Goal: Transaction & Acquisition: Book appointment/travel/reservation

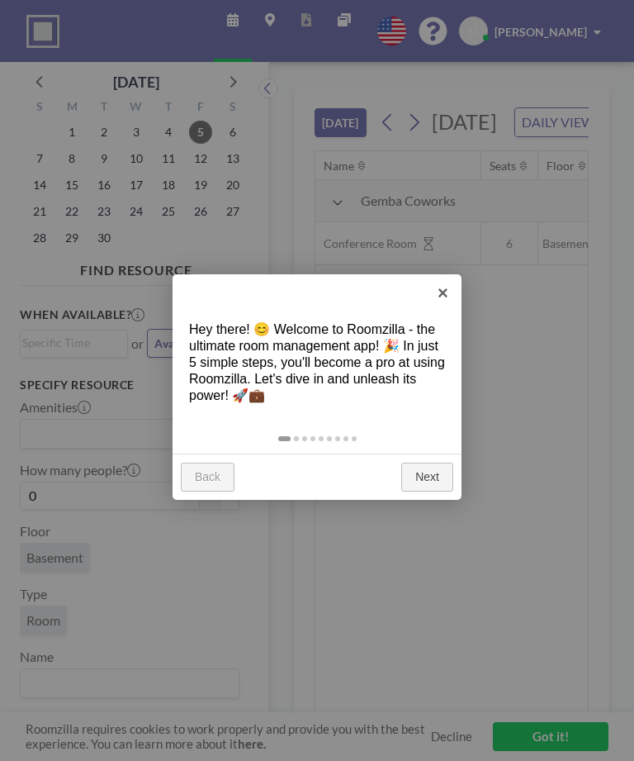
scroll to position [0, 1454]
click at [440, 472] on link "Next" at bounding box center [427, 478] width 52 height 30
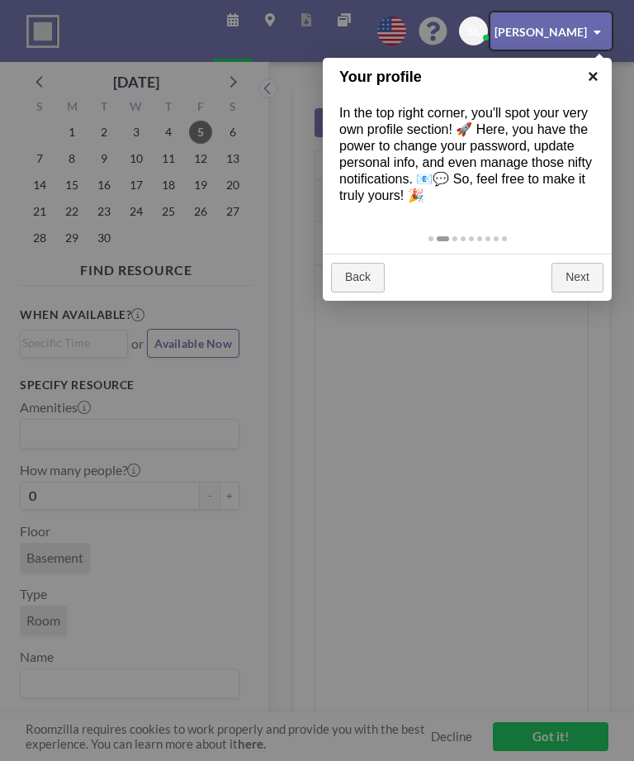
click at [590, 79] on link "×" at bounding box center [593, 76] width 37 height 37
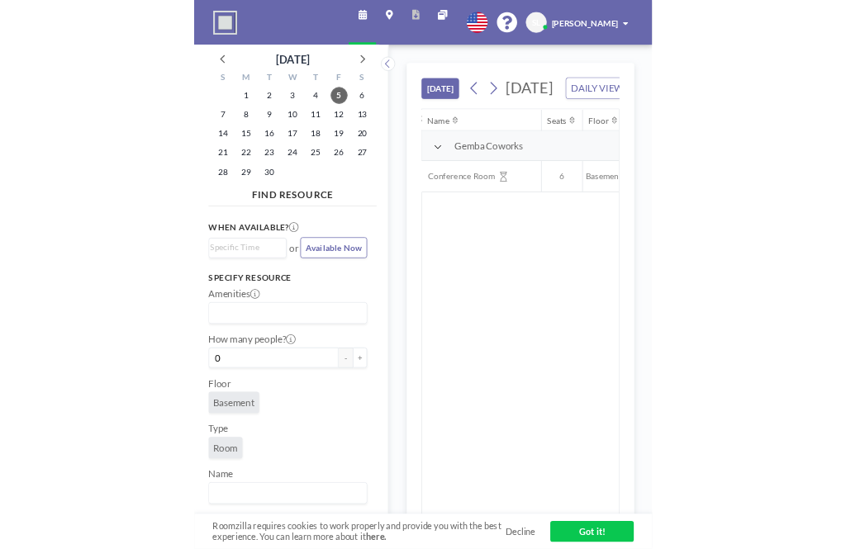
scroll to position [0, 1863]
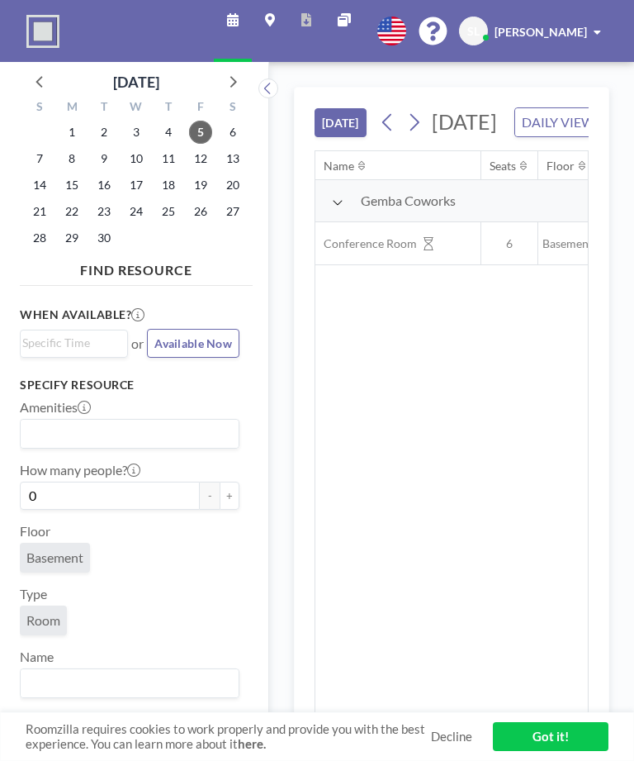
click at [444, 724] on div "Roomzilla requires cookies to work properly and provide you with the best exper…" at bounding box center [317, 737] width 634 height 50
click at [446, 743] on link "Decline" at bounding box center [451, 736] width 41 height 16
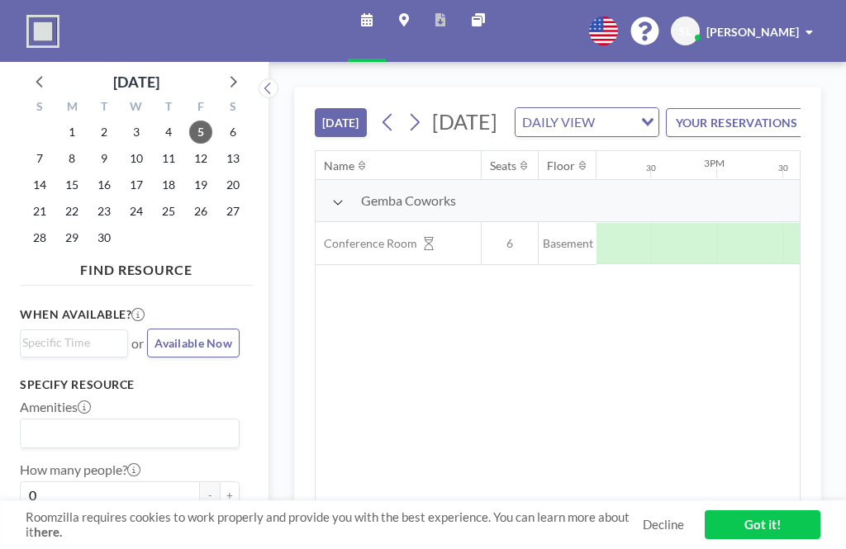
click at [633, 525] on link "Decline" at bounding box center [663, 525] width 41 height 16
click at [633, 523] on link "Decline" at bounding box center [663, 525] width 41 height 16
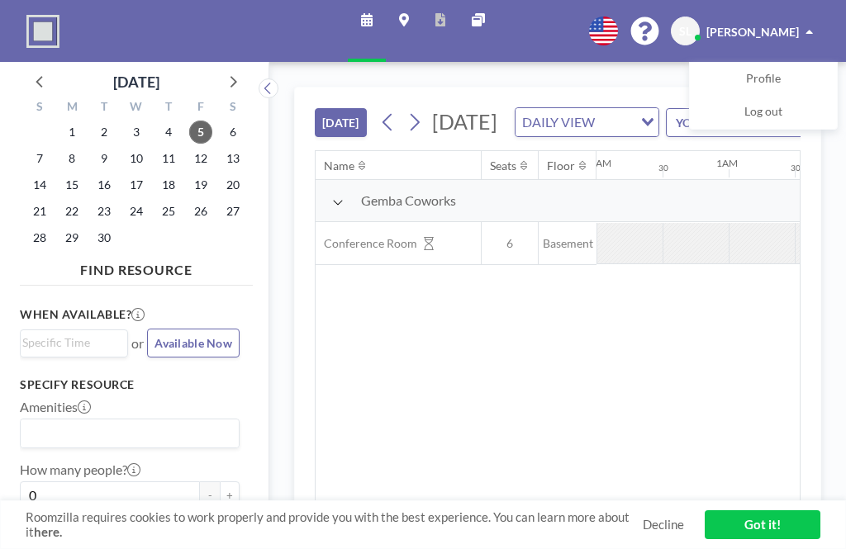
scroll to position [0, 1454]
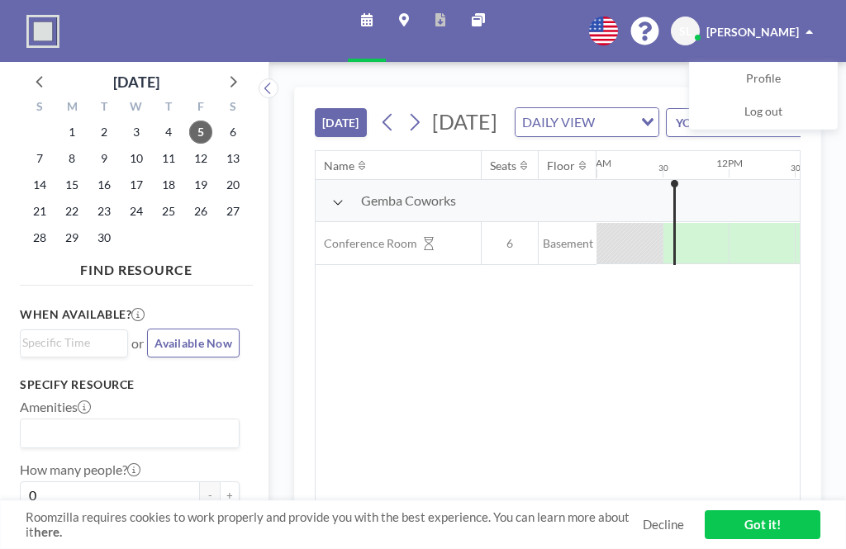
click at [278, 87] on button at bounding box center [269, 88] width 20 height 20
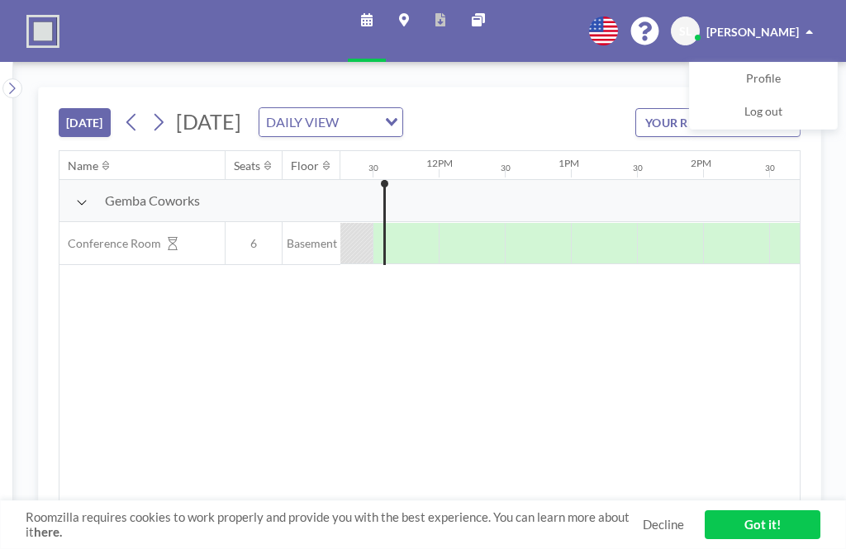
scroll to position [0, 1488]
click at [664, 528] on link "Decline" at bounding box center [663, 525] width 41 height 16
click at [658, 524] on link "Decline" at bounding box center [663, 525] width 41 height 16
click at [769, 535] on link "Got it!" at bounding box center [763, 524] width 116 height 29
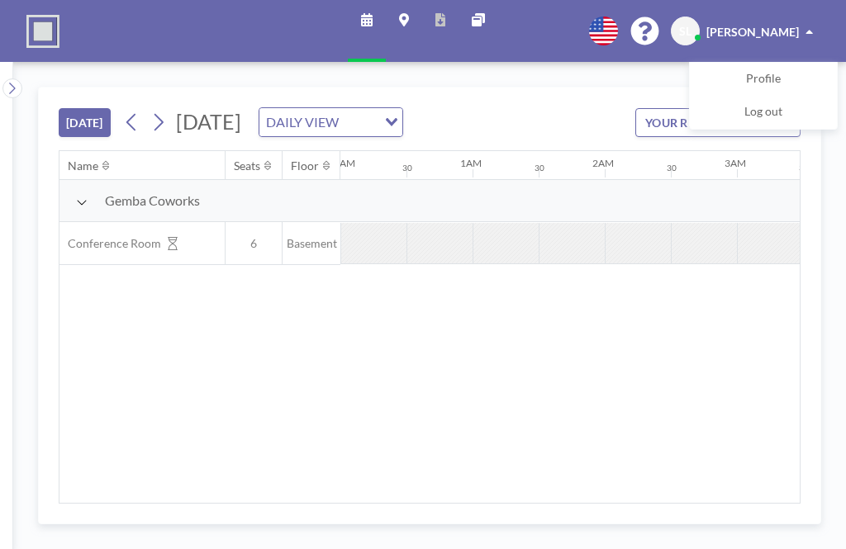
scroll to position [0, 1454]
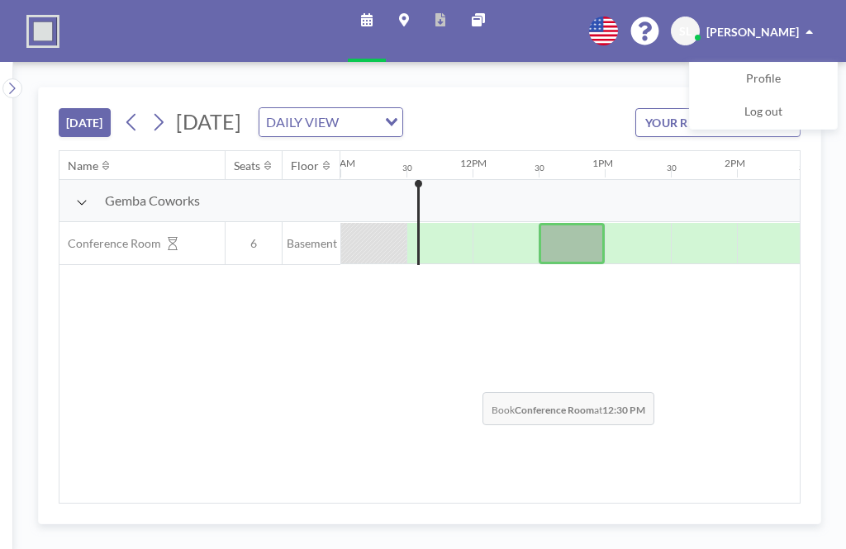
click at [470, 381] on div "Name Seats Floor 12AM 30 1AM 30 2AM 30 3AM 30 4AM 30 5AM 30 6AM 30 7AM 30 8AM 3…" at bounding box center [429, 327] width 740 height 352
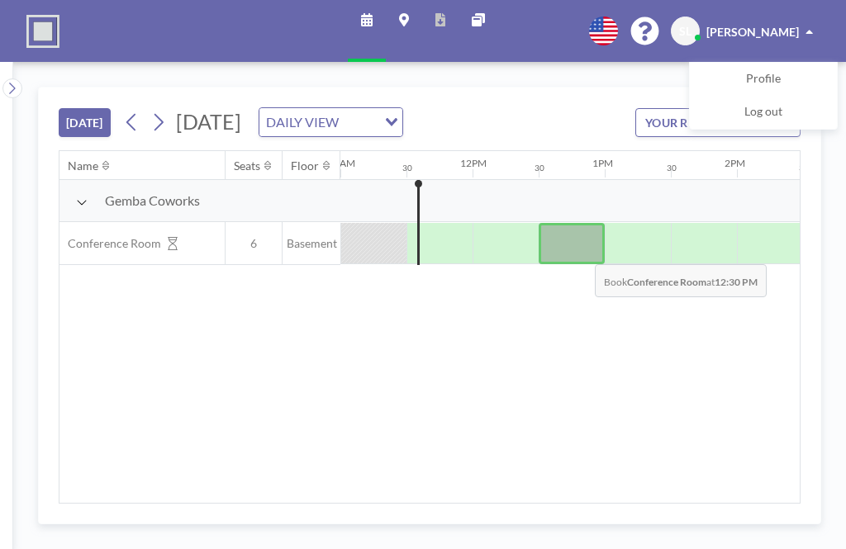
click at [585, 246] on div at bounding box center [572, 243] width 66 height 41
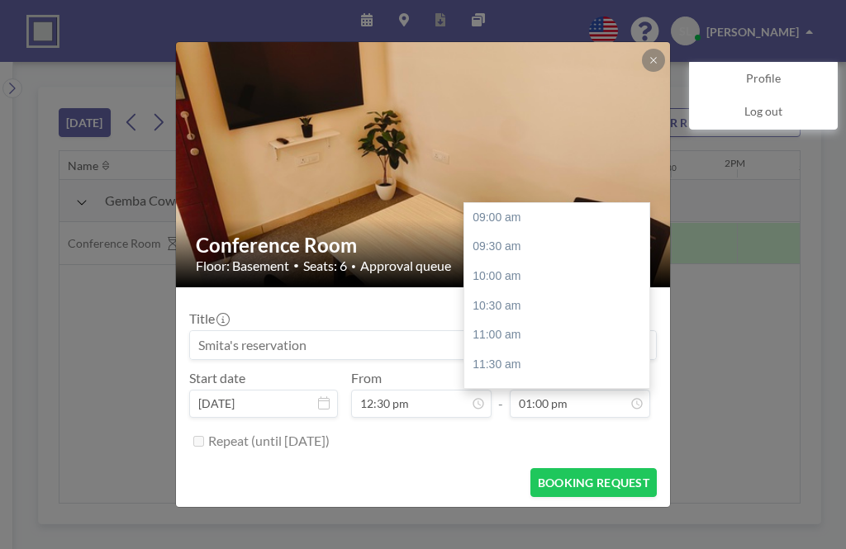
scroll to position [231, 0]
click at [509, 275] on div "02:00 pm" at bounding box center [559, 281] width 190 height 30
type input "02:00 pm"
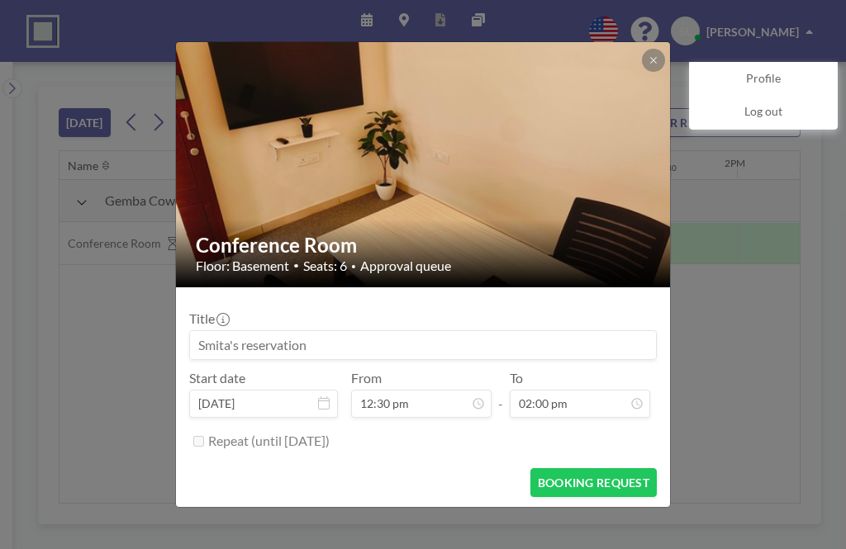
click at [608, 482] on button "BOOKING REQUEST" at bounding box center [593, 482] width 126 height 29
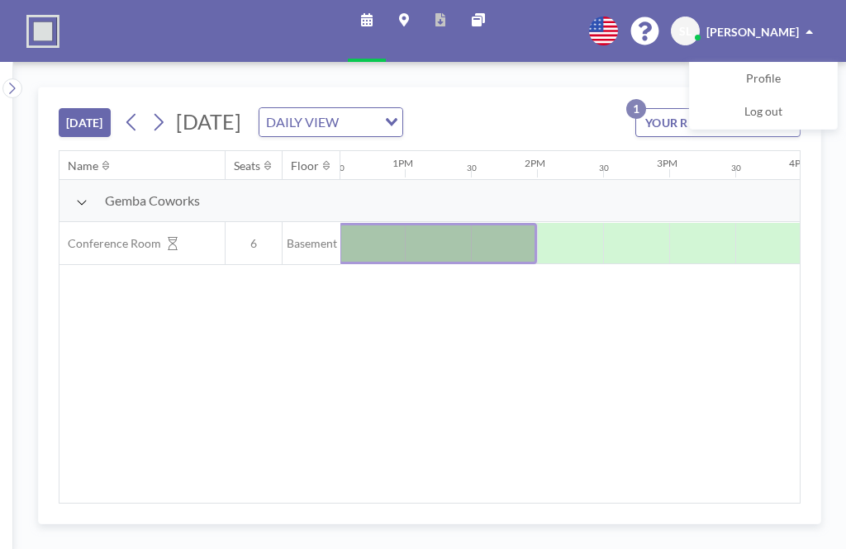
scroll to position [0, 1661]
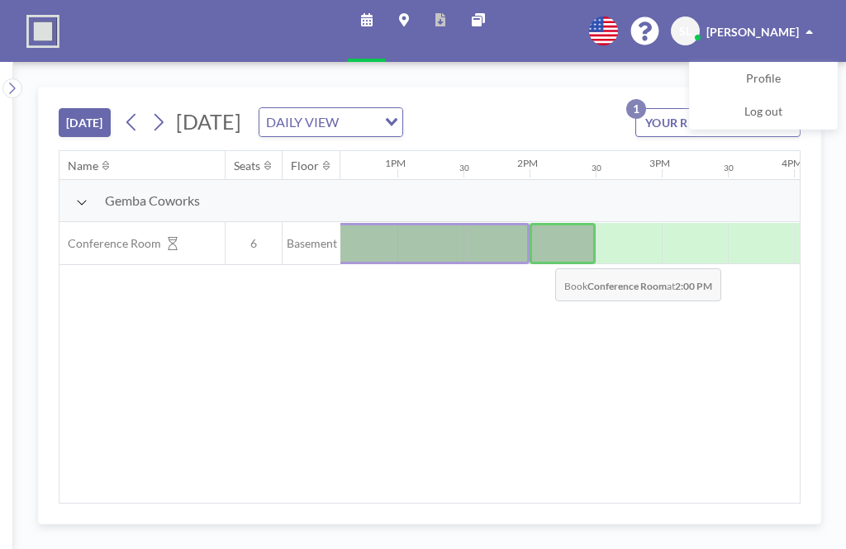
click at [542, 256] on div at bounding box center [562, 243] width 66 height 41
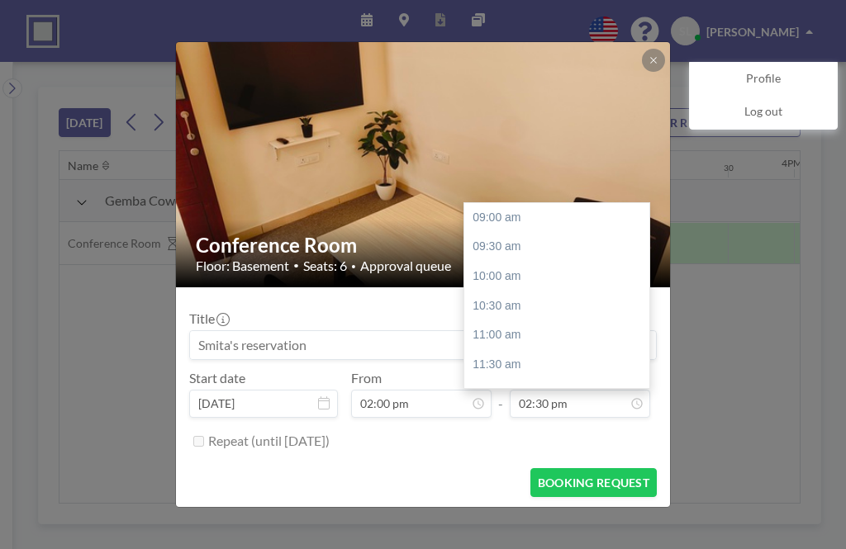
scroll to position [318, 0]
click at [514, 247] on div "03:00 pm" at bounding box center [559, 253] width 190 height 30
type input "03:00 pm"
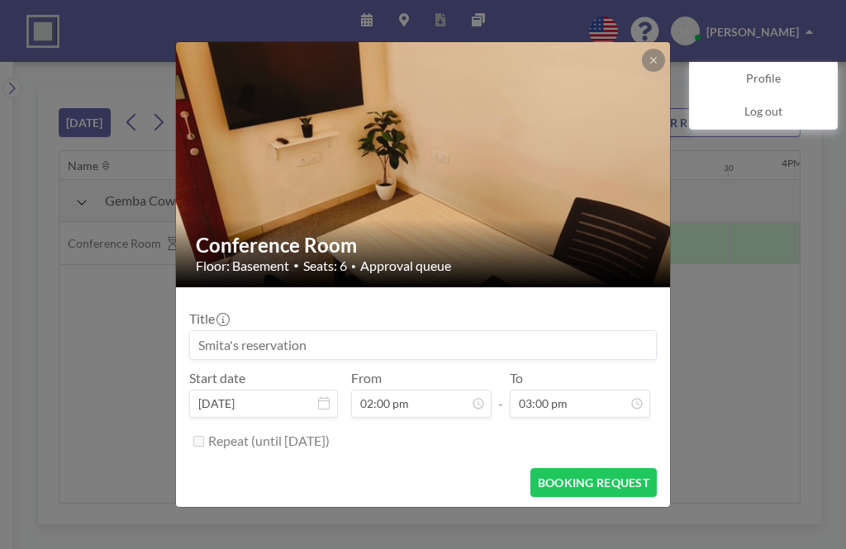
click at [600, 481] on button "BOOKING REQUEST" at bounding box center [593, 482] width 126 height 29
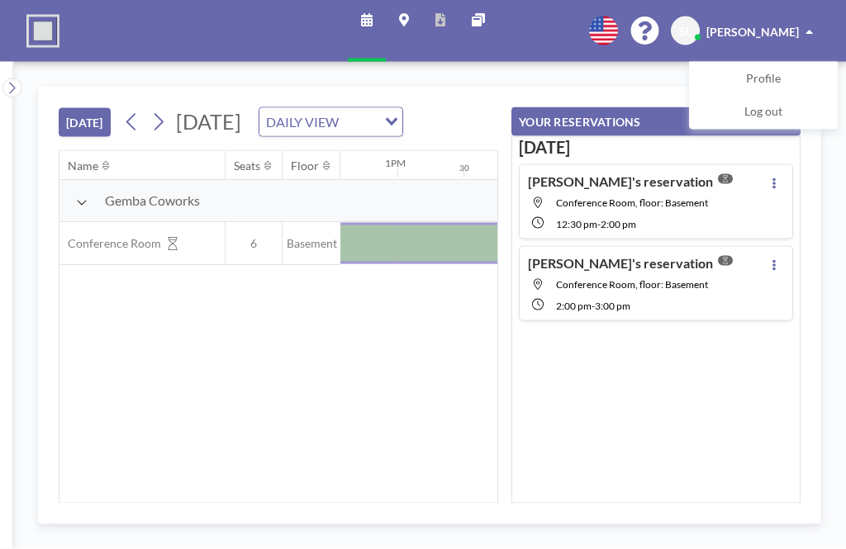
scroll to position [8, 0]
click at [806, 26] on span at bounding box center [808, 32] width 7 height 12
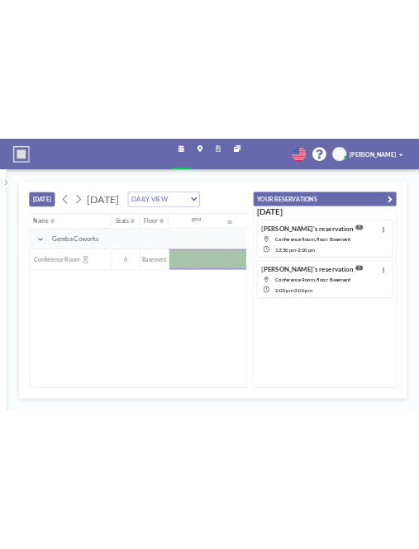
scroll to position [0, 0]
